Goal: Task Accomplishment & Management: Manage account settings

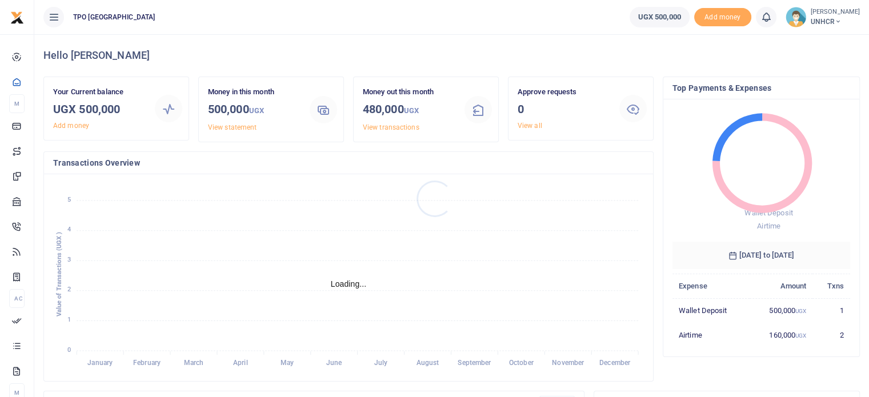
scroll to position [9, 9]
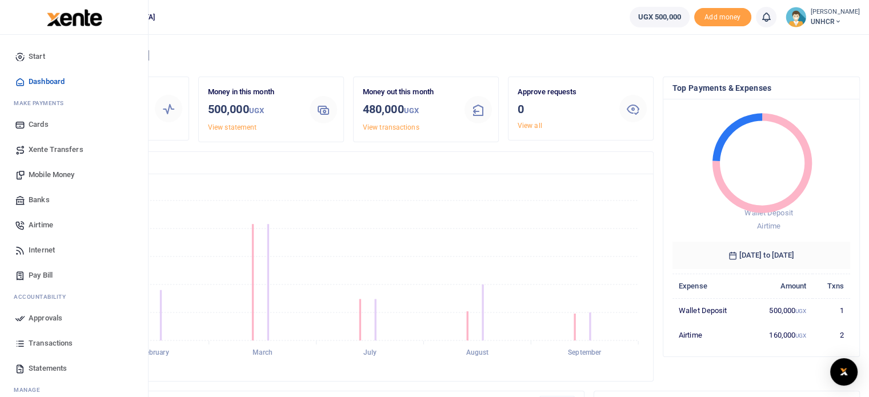
click at [32, 225] on span "Airtime" at bounding box center [41, 224] width 25 height 11
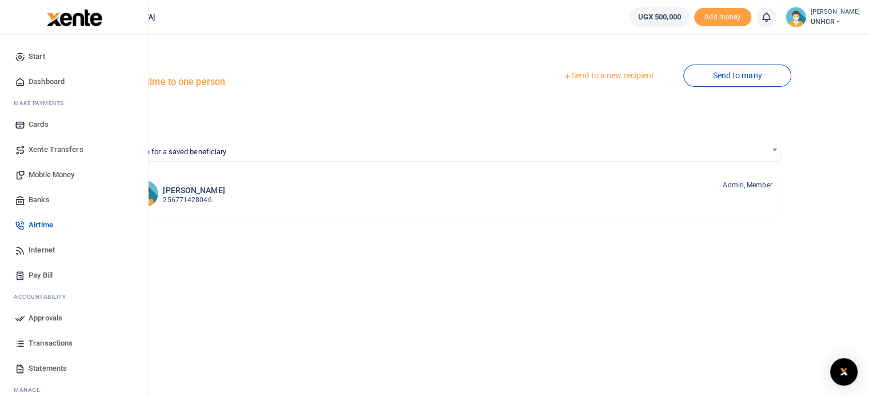
click at [27, 220] on link "Airtime" at bounding box center [74, 225] width 130 height 25
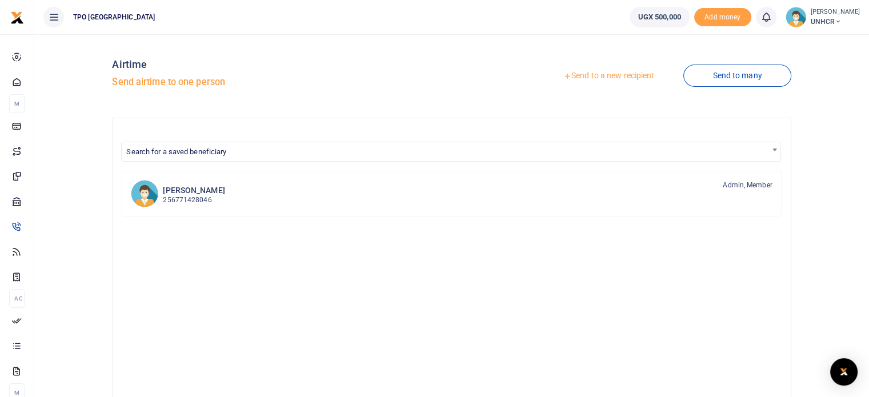
click at [722, 91] on div "Send to a new recipient Send to many" at bounding box center [624, 75] width 344 height 65
click at [721, 81] on link "Send to many" at bounding box center [737, 76] width 107 height 22
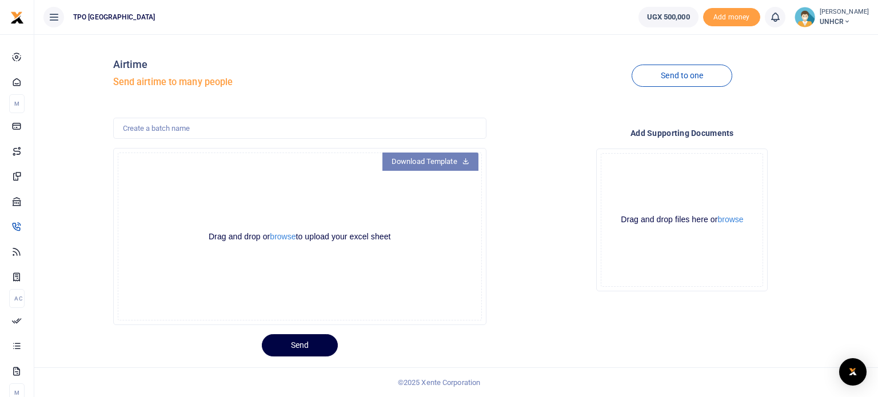
click at [406, 166] on link "Download Template" at bounding box center [430, 162] width 96 height 18
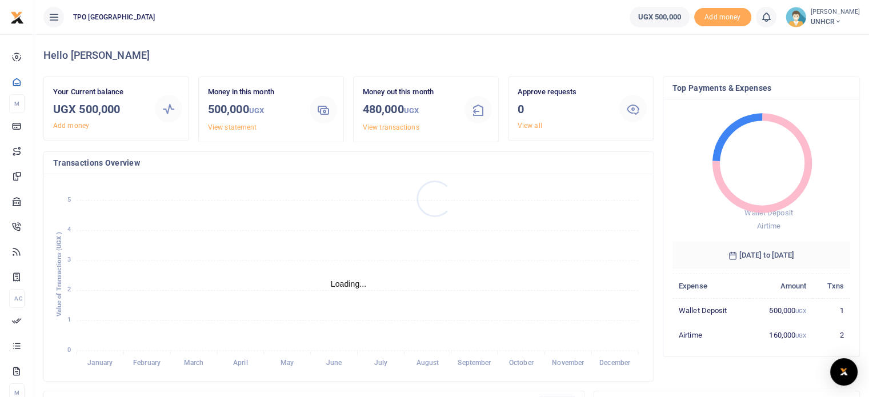
scroll to position [9, 9]
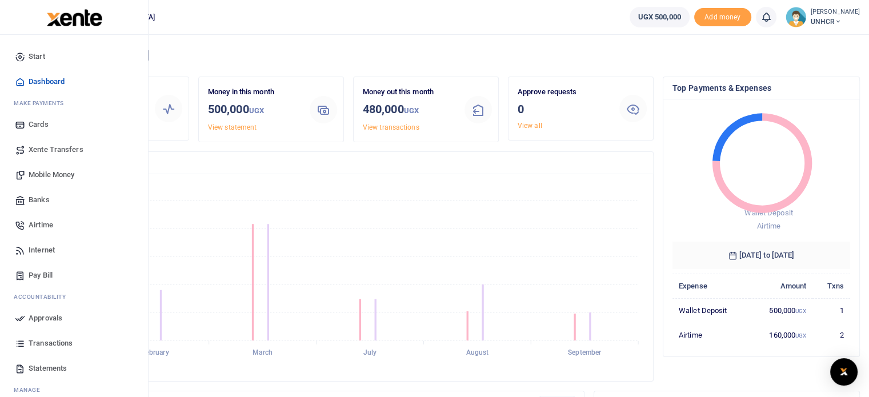
click at [33, 225] on span "Airtime" at bounding box center [41, 224] width 25 height 11
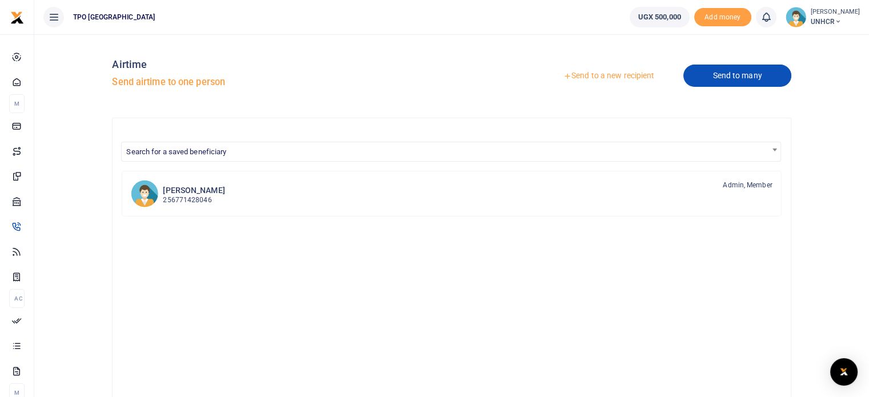
click at [744, 84] on link "Send to many" at bounding box center [737, 76] width 107 height 22
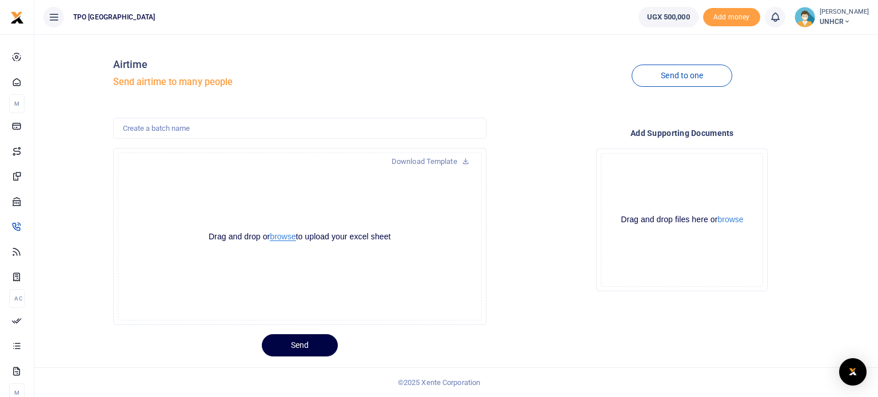
click at [290, 238] on button "browse" at bounding box center [283, 237] width 26 height 9
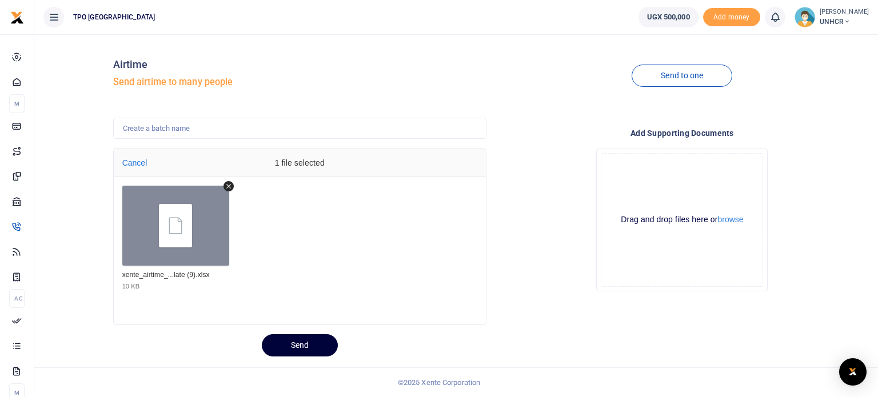
click at [288, 344] on button "Send" at bounding box center [300, 345] width 76 height 22
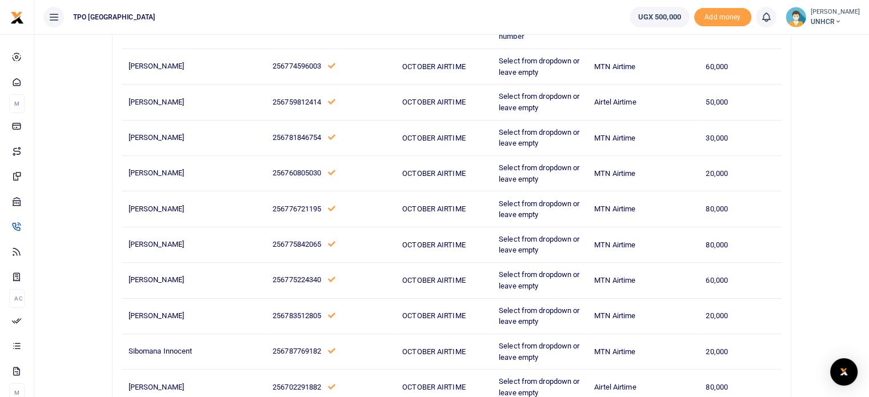
scroll to position [207, 0]
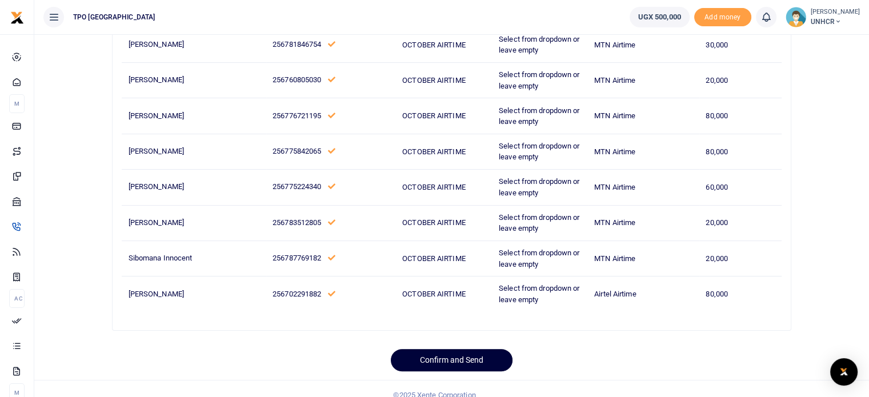
click at [472, 349] on button "Confirm and Send" at bounding box center [452, 360] width 122 height 22
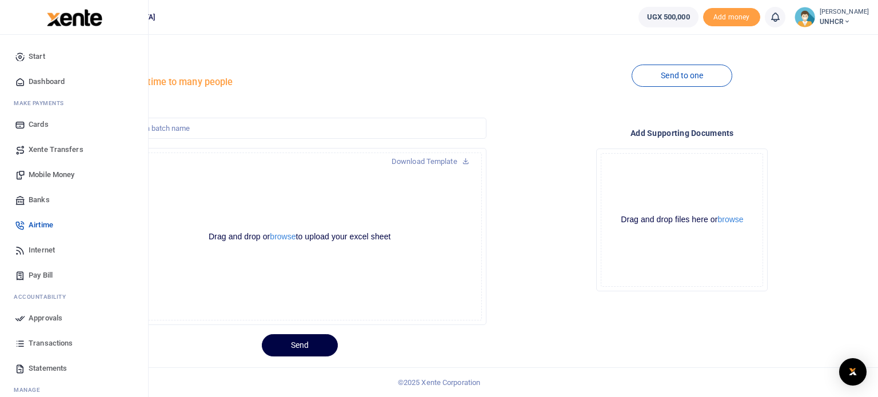
click at [41, 317] on span "Approvals" at bounding box center [46, 318] width 34 height 11
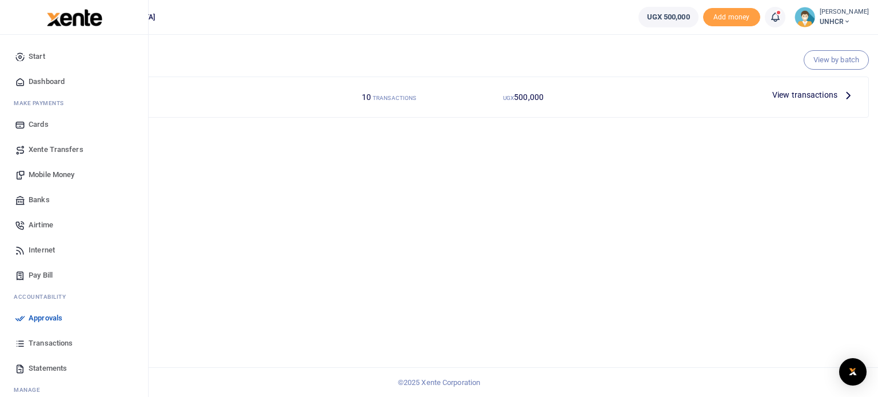
click at [38, 226] on span "Airtime" at bounding box center [41, 224] width 25 height 11
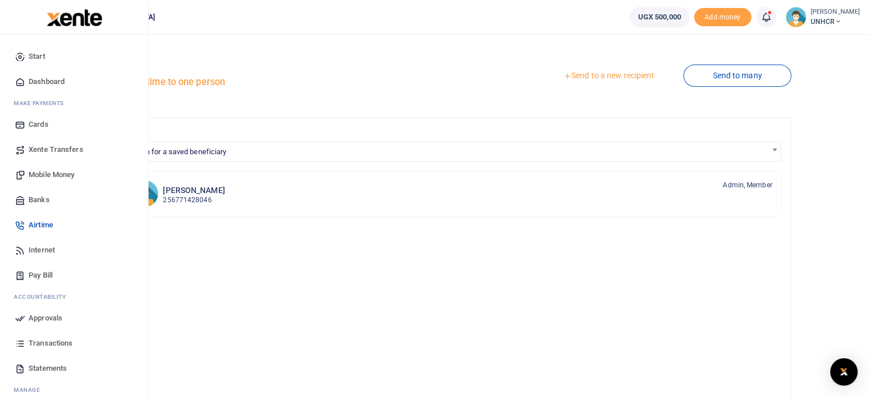
click at [39, 315] on span "Approvals" at bounding box center [46, 318] width 34 height 11
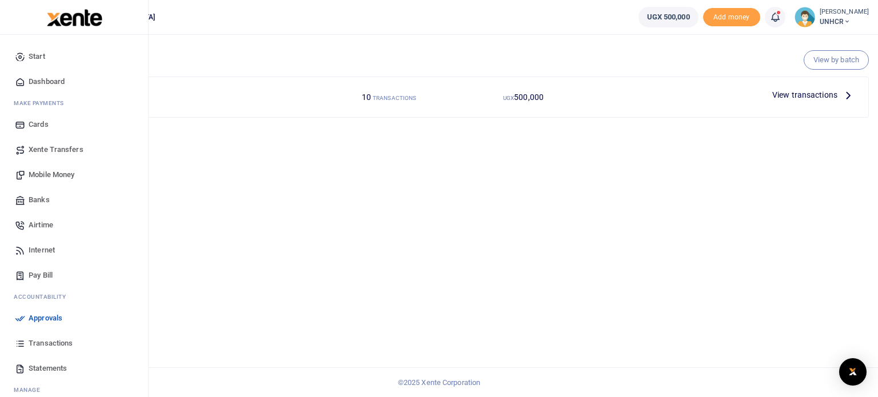
click at [63, 345] on span "Transactions" at bounding box center [51, 343] width 44 height 11
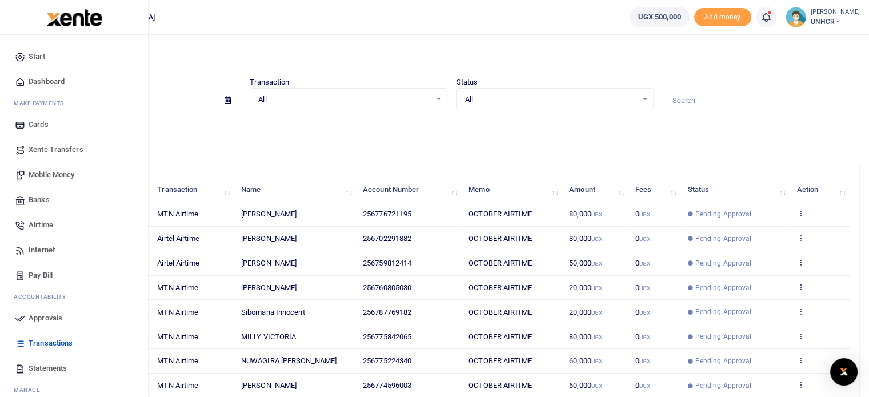
click at [30, 315] on span "Approvals" at bounding box center [46, 318] width 34 height 11
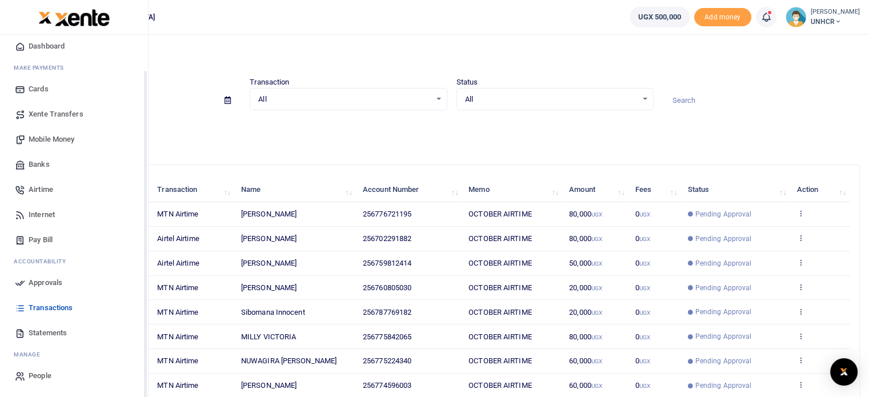
drag, startPoint x: 146, startPoint y: 223, endPoint x: 0, endPoint y: 288, distance: 159.7
click at [16, 289] on div "Start Dashboard M ake Payments Cards Xente Transfers Mobile Money Banks Airtime…" at bounding box center [74, 233] width 148 height 397
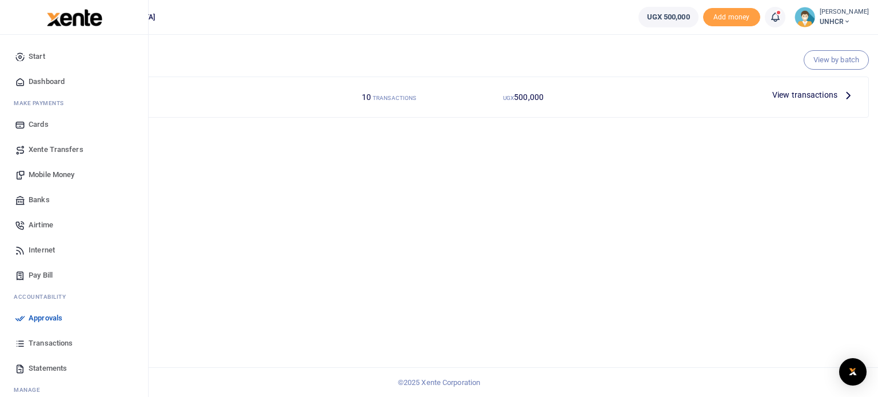
click at [25, 315] on icon at bounding box center [20, 318] width 10 height 10
click at [30, 226] on span "Airtime" at bounding box center [41, 224] width 25 height 11
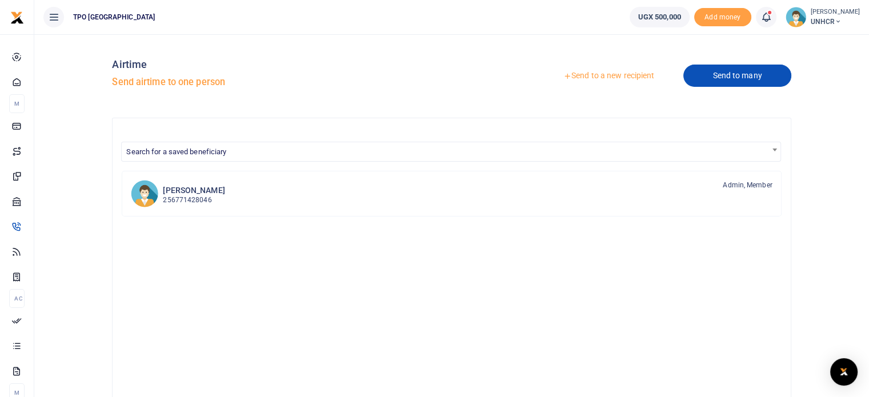
click at [717, 74] on link "Send to many" at bounding box center [737, 76] width 107 height 22
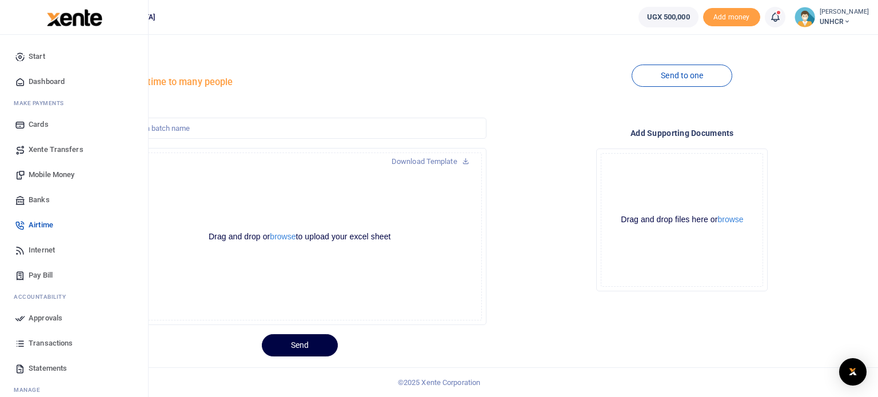
click at [143, 384] on div "Start Dashboard M ake Payments Cards Xente Transfers Mobile Money Banks Airtime…" at bounding box center [74, 234] width 148 height 398
click at [50, 314] on span "Approvals" at bounding box center [46, 318] width 34 height 11
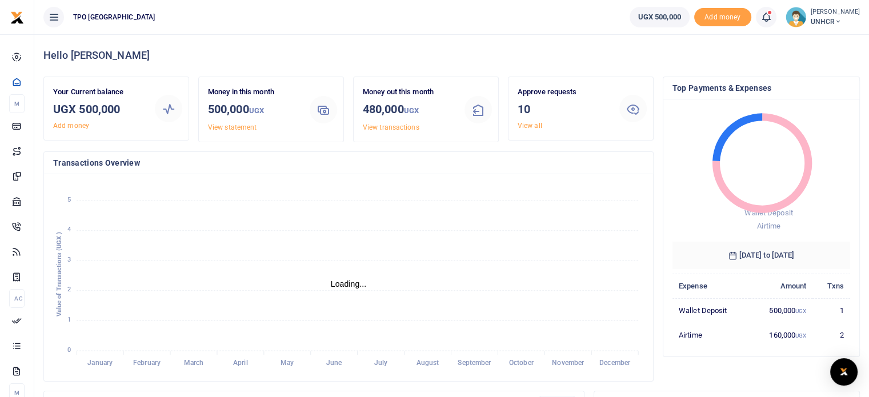
scroll to position [9, 9]
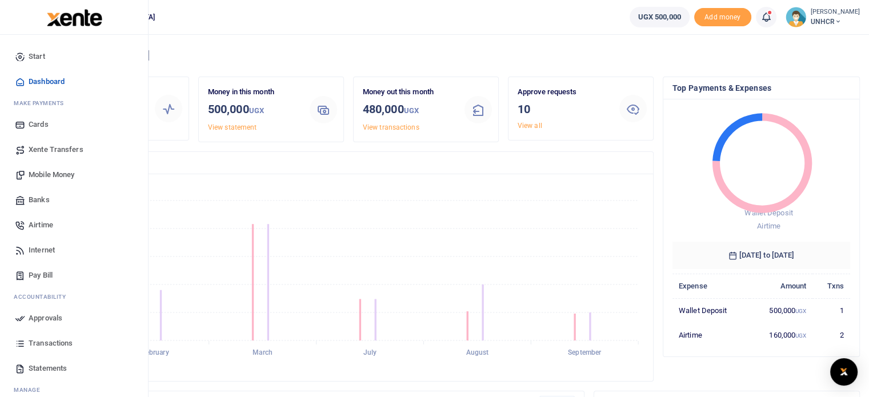
click at [48, 321] on span "Approvals" at bounding box center [46, 318] width 34 height 11
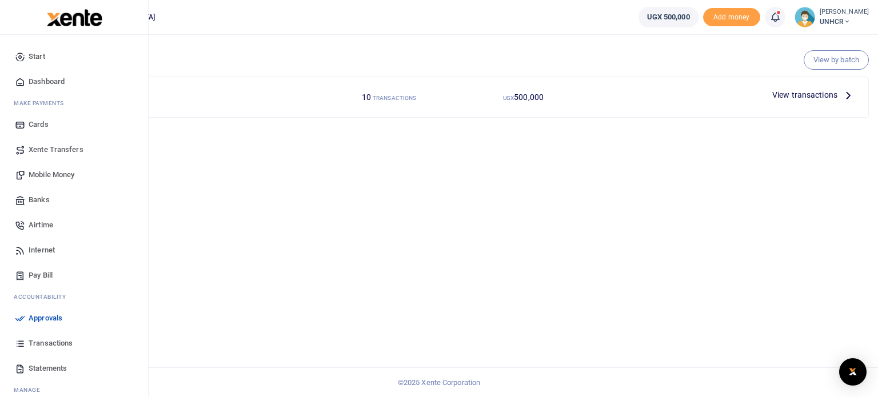
click at [34, 218] on link "Airtime" at bounding box center [74, 225] width 130 height 25
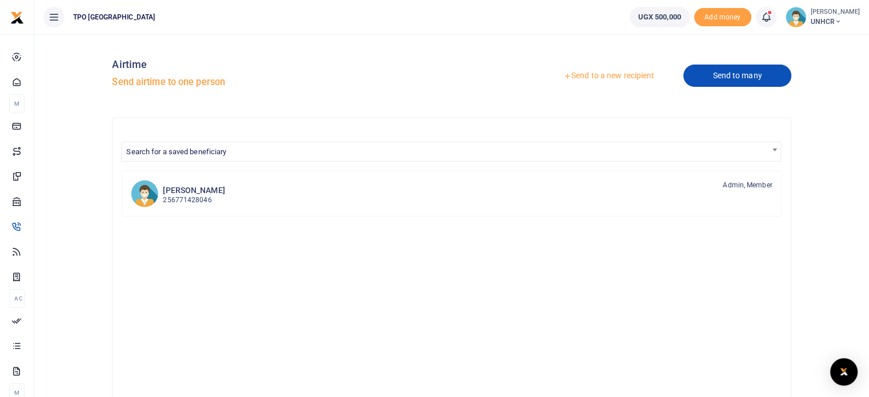
click at [709, 76] on link "Send to many" at bounding box center [737, 76] width 107 height 22
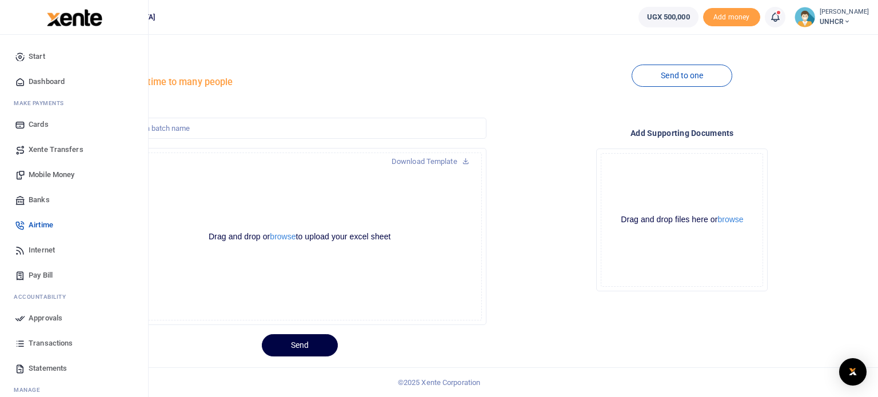
click at [39, 344] on span "Transactions" at bounding box center [51, 343] width 44 height 11
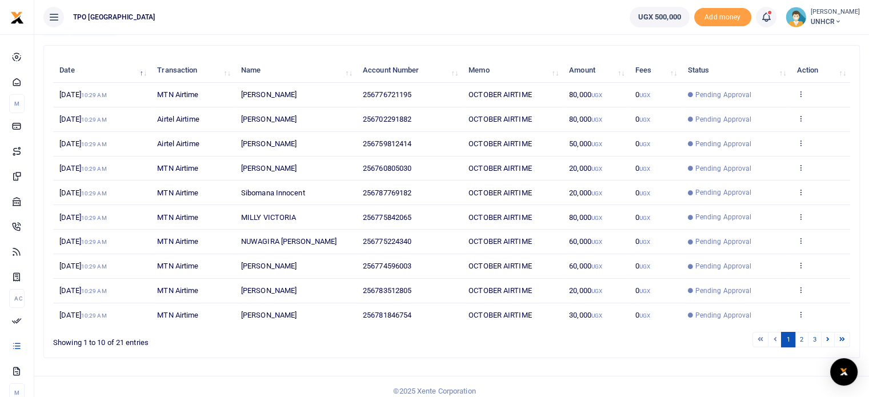
scroll to position [126, 0]
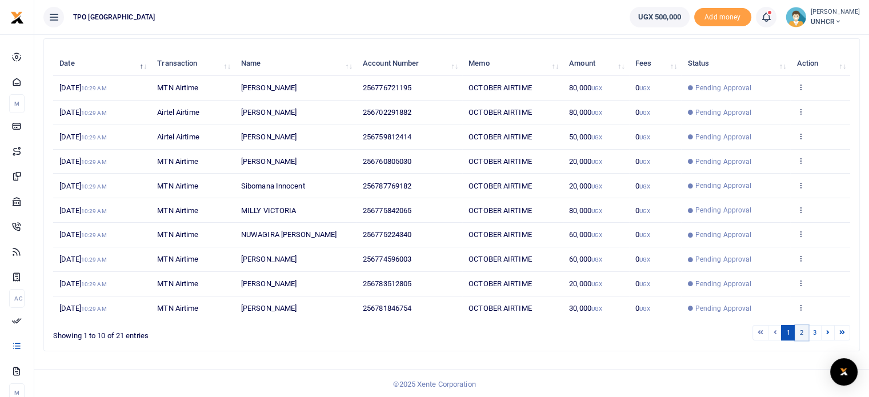
click at [799, 330] on link "2" at bounding box center [802, 332] width 14 height 15
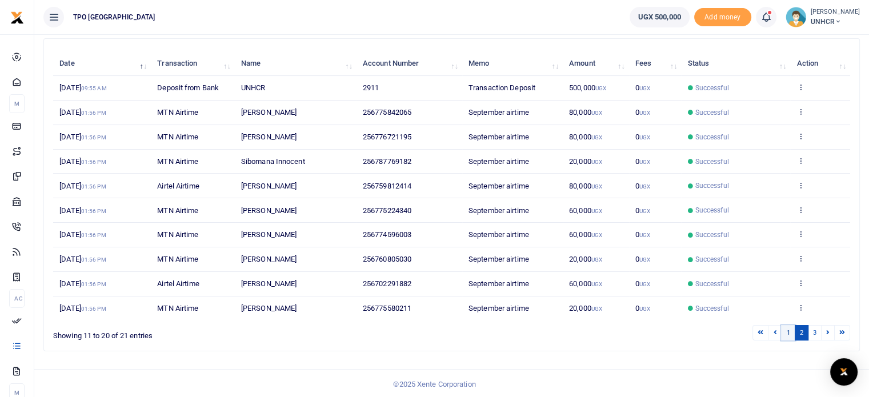
click at [782, 333] on link "1" at bounding box center [788, 332] width 14 height 15
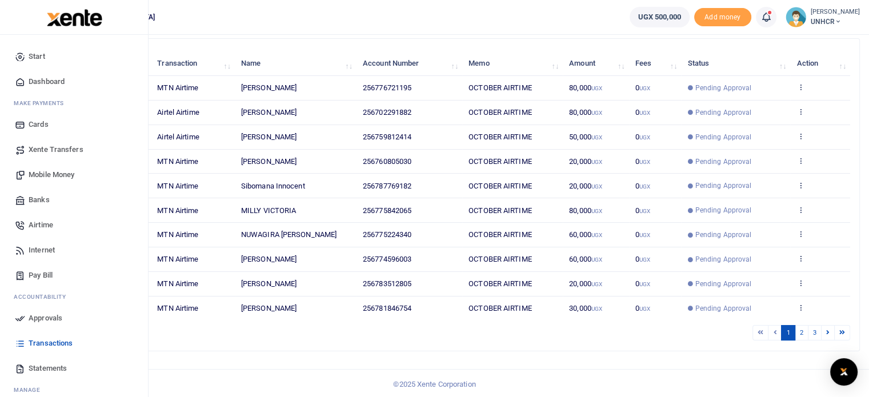
click at [29, 370] on span "Statements" at bounding box center [48, 368] width 38 height 11
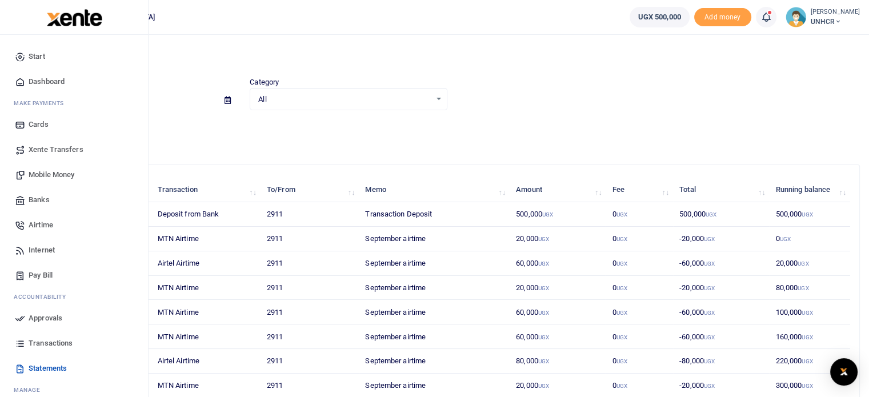
click at [29, 225] on span "Airtime" at bounding box center [41, 224] width 25 height 11
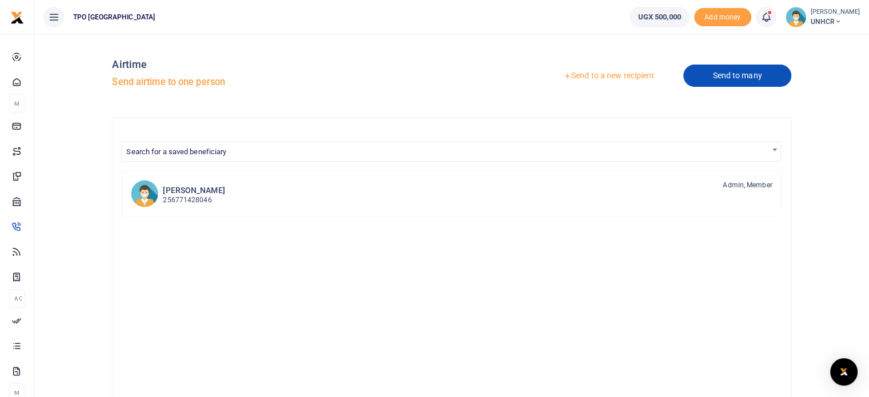
click at [722, 74] on link "Send to many" at bounding box center [737, 76] width 107 height 22
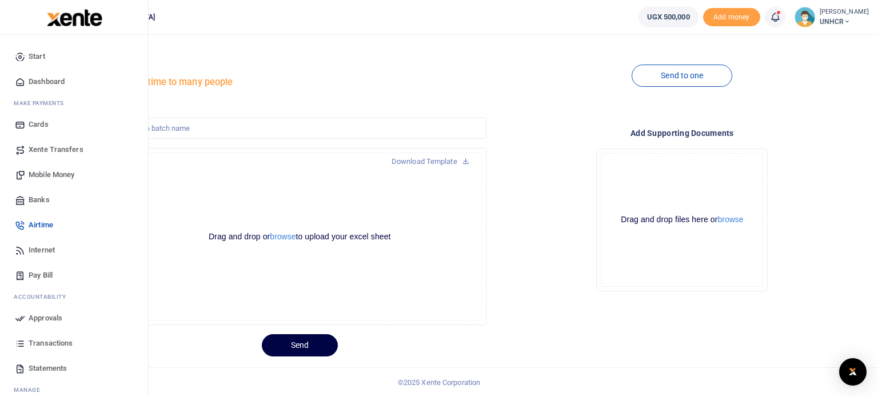
click at [30, 317] on span "Approvals" at bounding box center [46, 318] width 34 height 11
click at [46, 316] on span "Approvals" at bounding box center [46, 318] width 34 height 11
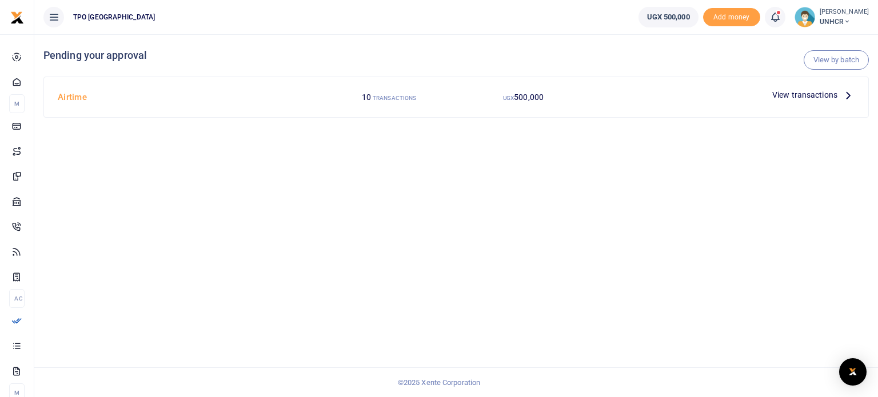
click at [839, 92] on p "View transactions" at bounding box center [813, 95] width 82 height 13
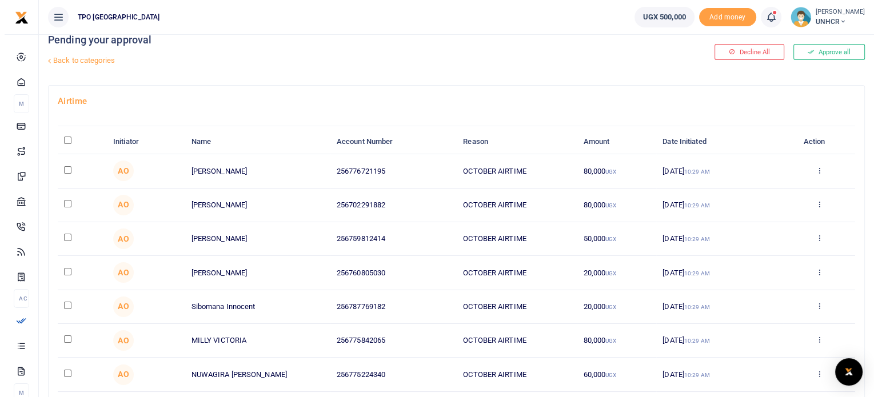
scroll to position [16, 0]
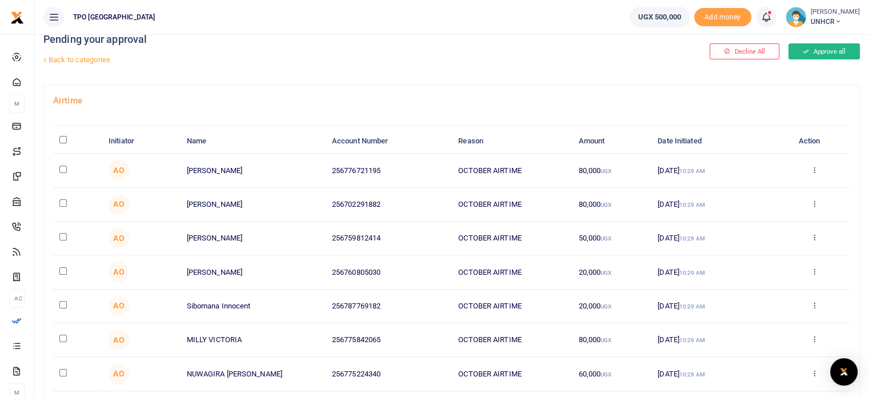
click at [828, 48] on button "Approve all" at bounding box center [824, 51] width 71 height 16
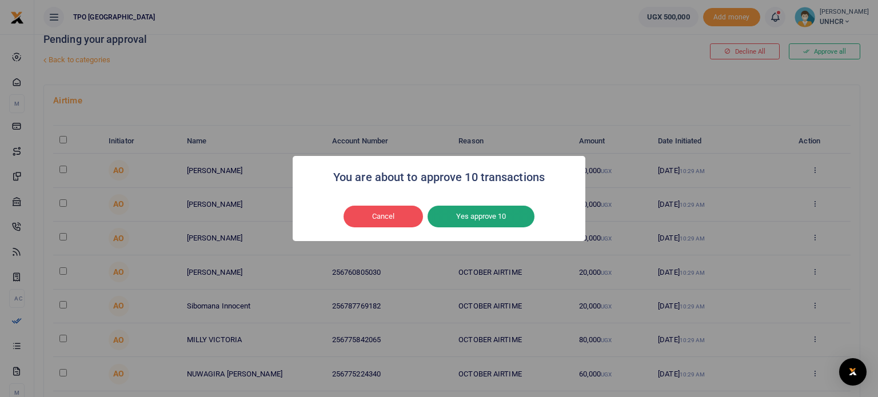
click at [487, 218] on button "Yes approve 10" at bounding box center [481, 217] width 107 height 22
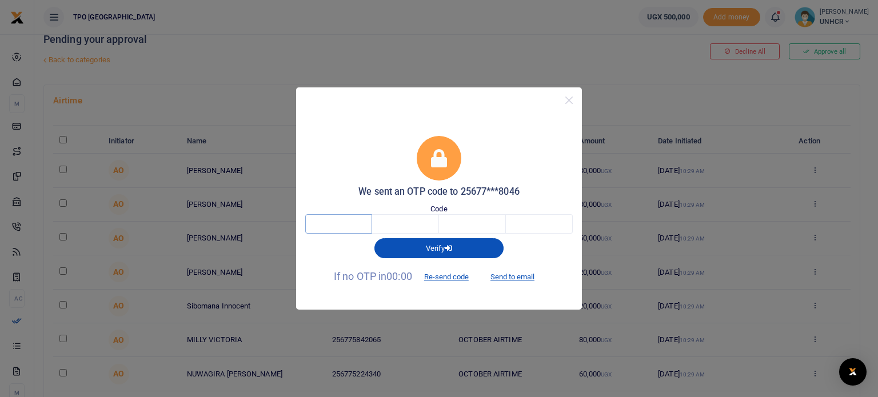
click at [342, 224] on input "text" at bounding box center [338, 223] width 67 height 19
